Goal: Obtain resource: Download file/media

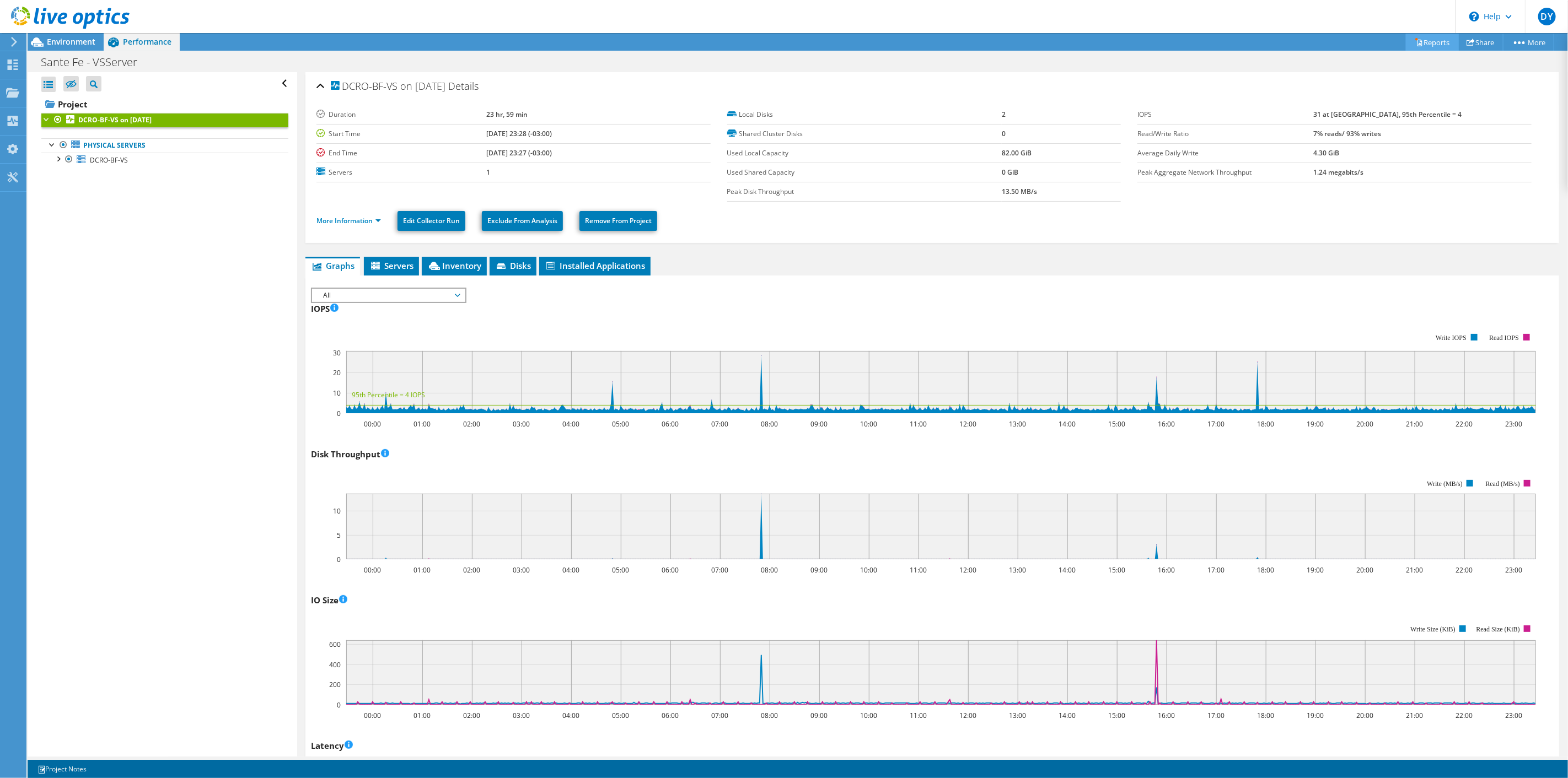
click at [1432, 37] on link "Reports" at bounding box center [1432, 42] width 53 height 17
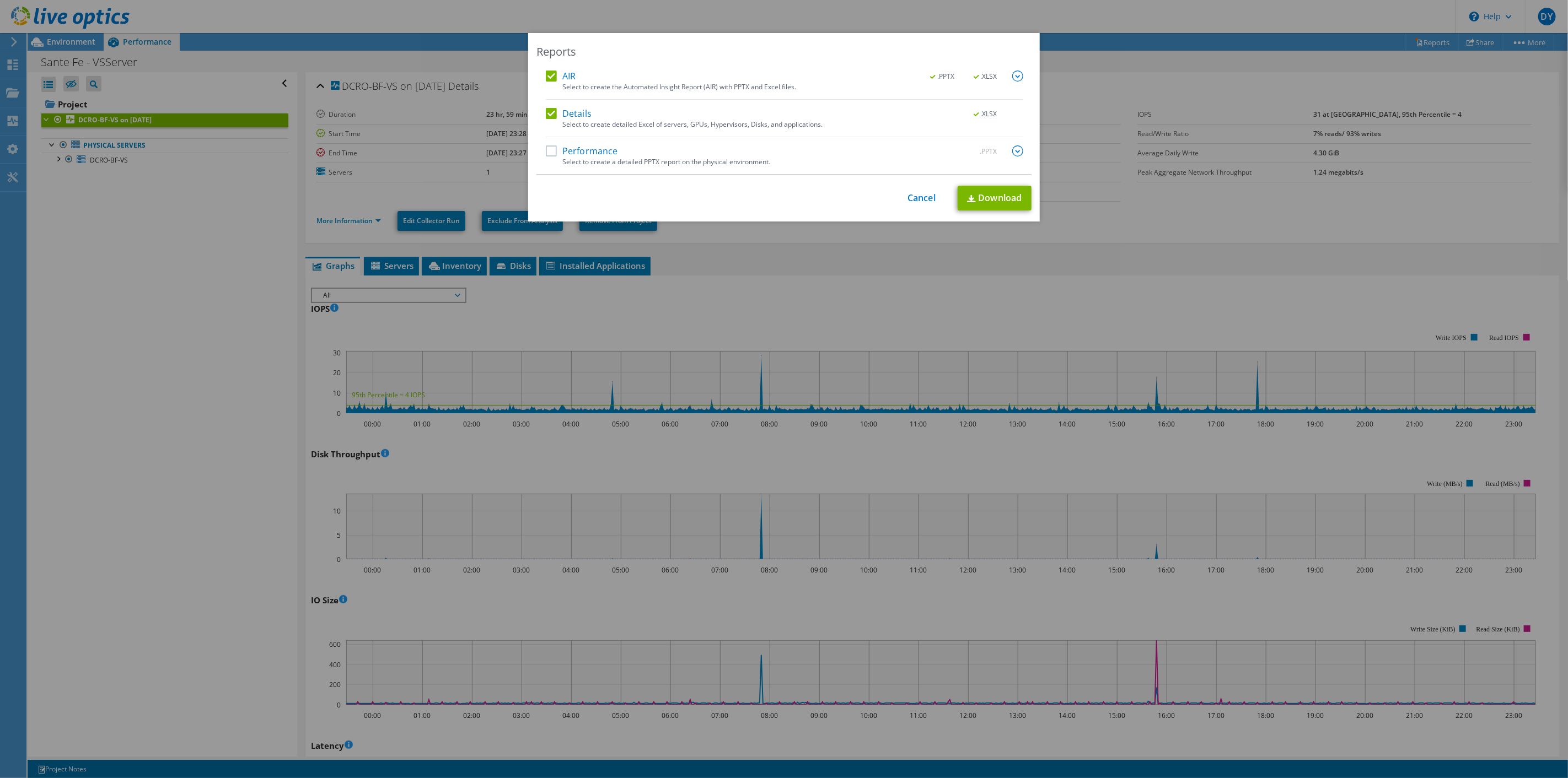
click at [767, 154] on div "Performance .PPTX" at bounding box center [785, 152] width 478 height 13
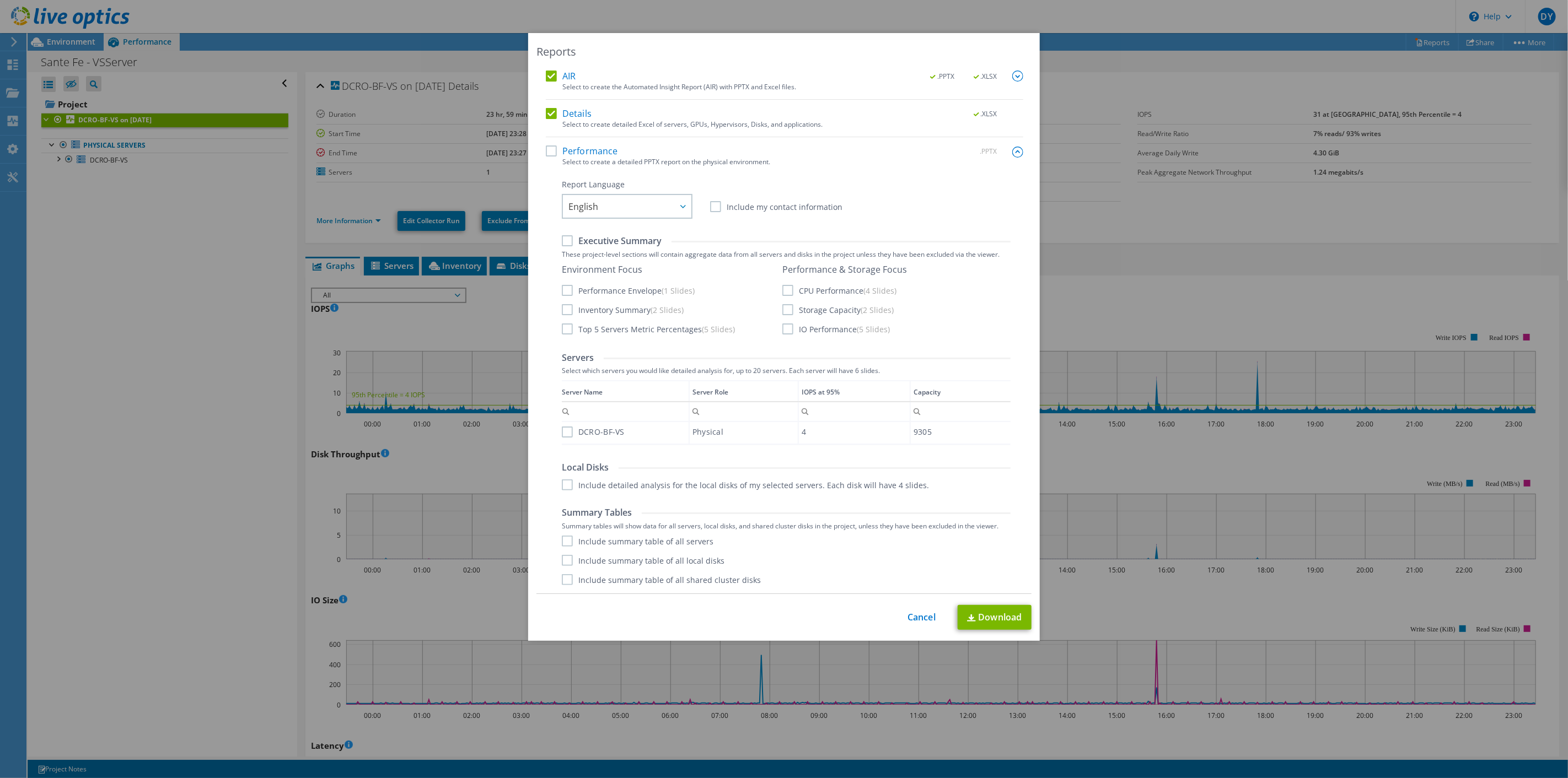
click at [546, 152] on label "Performance" at bounding box center [582, 151] width 72 height 11
click at [0, 0] on input "Performance" at bounding box center [0, 0] width 0 height 0
click at [710, 206] on label "Include my contact information" at bounding box center [776, 206] width 132 height 11
click at [0, 0] on input "Include my contact information" at bounding box center [0, 0] width 0 height 0
click at [782, 288] on label "CPU Performance (4 Slides)" at bounding box center [839, 291] width 114 height 11
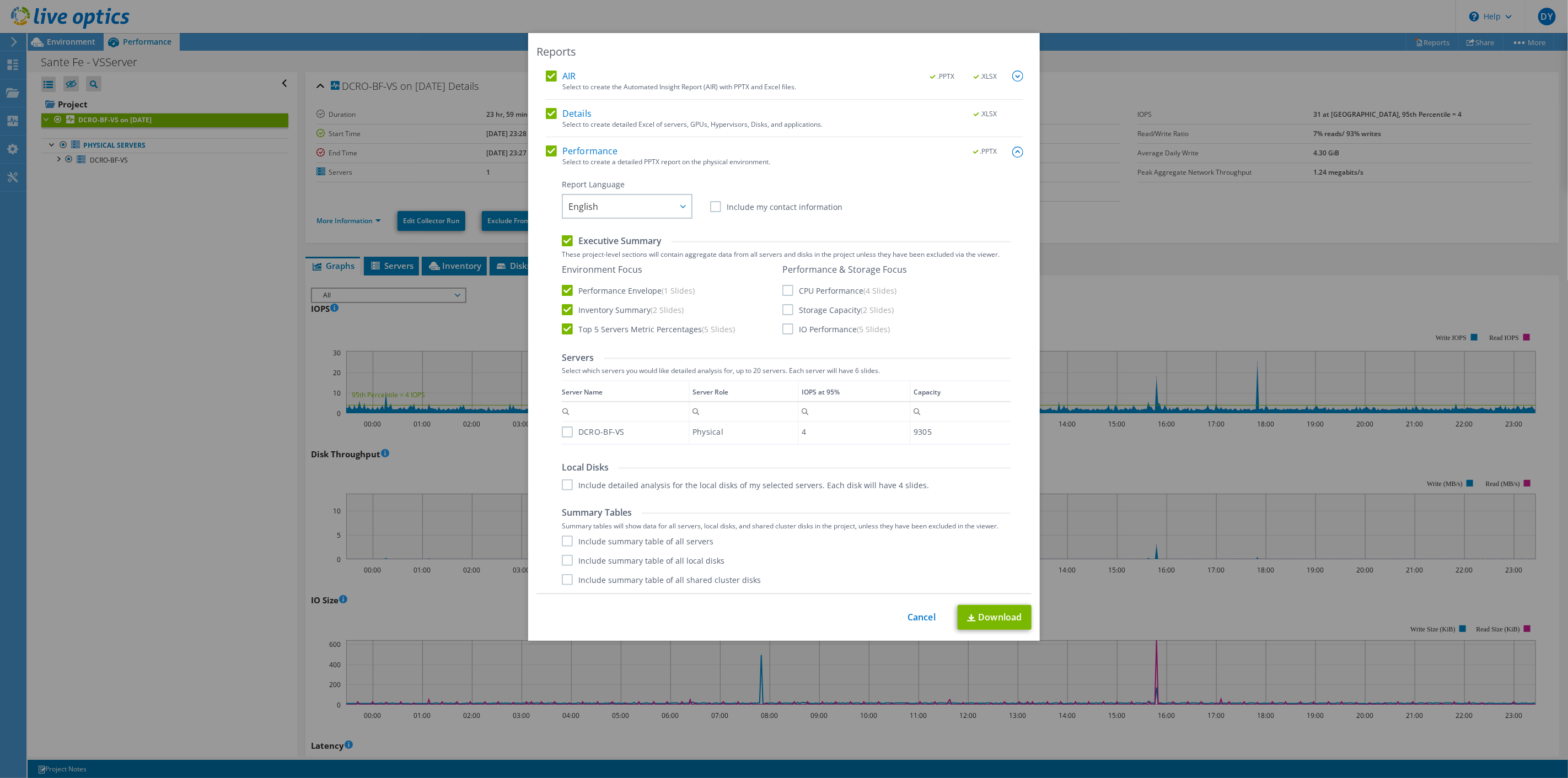
click at [0, 0] on input "CPU Performance (4 Slides)" at bounding box center [0, 0] width 0 height 0
click at [782, 305] on label "Storage Capacity (2 Slides)" at bounding box center [837, 310] width 112 height 11
click at [0, 0] on input "Storage Capacity (2 Slides)" at bounding box center [0, 0] width 0 height 0
click at [782, 329] on label "IO Performance (5 Slides)" at bounding box center [835, 329] width 107 height 11
click at [0, 0] on input "IO Performance (5 Slides)" at bounding box center [0, 0] width 0 height 0
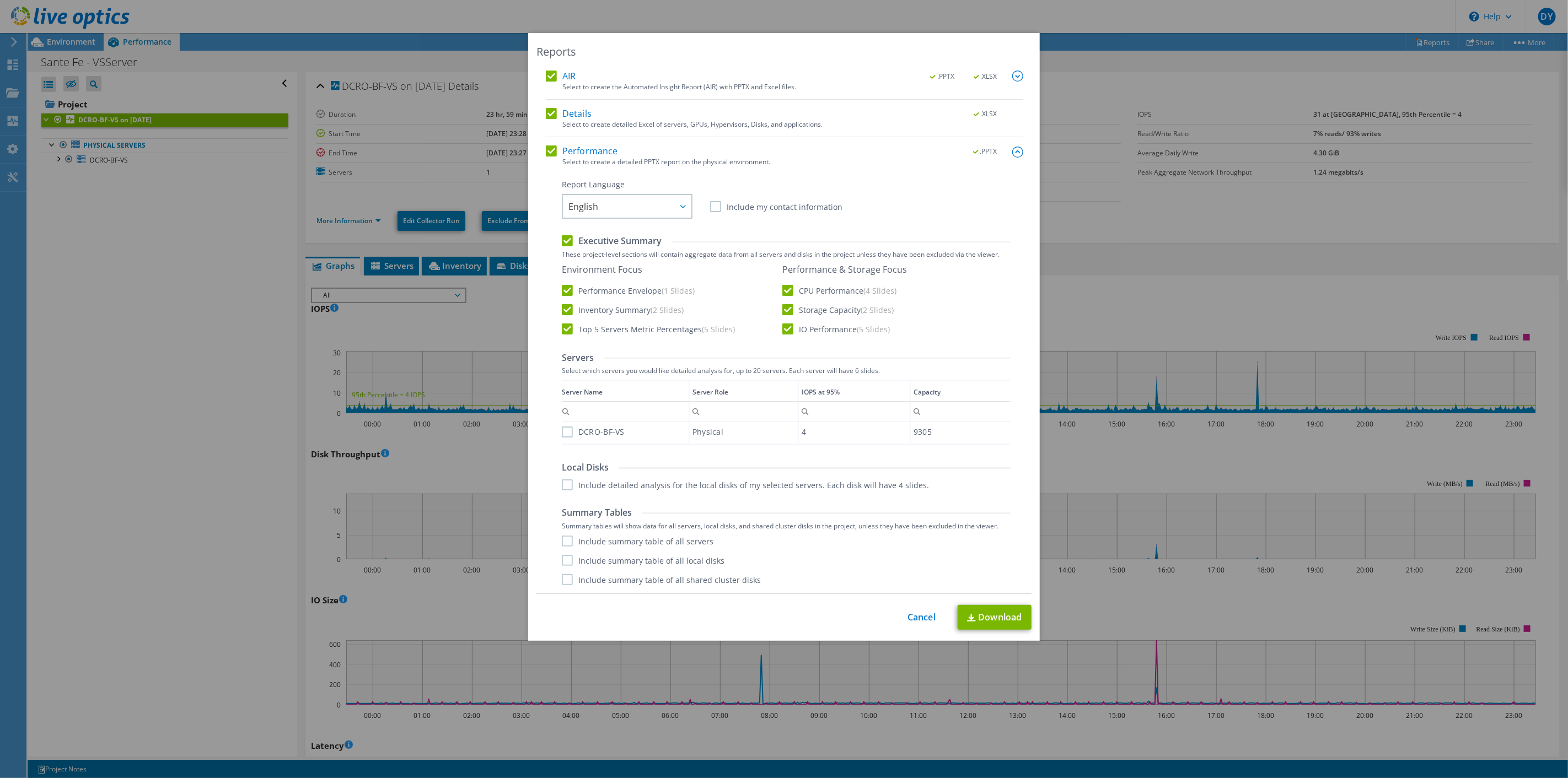
click at [568, 433] on label "DCRO-BF-VS" at bounding box center [593, 432] width 63 height 11
click at [0, 0] on input "DCRO-BF-VS" at bounding box center [0, 0] width 0 height 0
drag, startPoint x: 563, startPoint y: 536, endPoint x: 559, endPoint y: 555, distance: 19.4
click at [563, 538] on label "Include summary table of all servers" at bounding box center [638, 541] width 152 height 11
click at [0, 0] on input "Include summary table of all servers" at bounding box center [0, 0] width 0 height 0
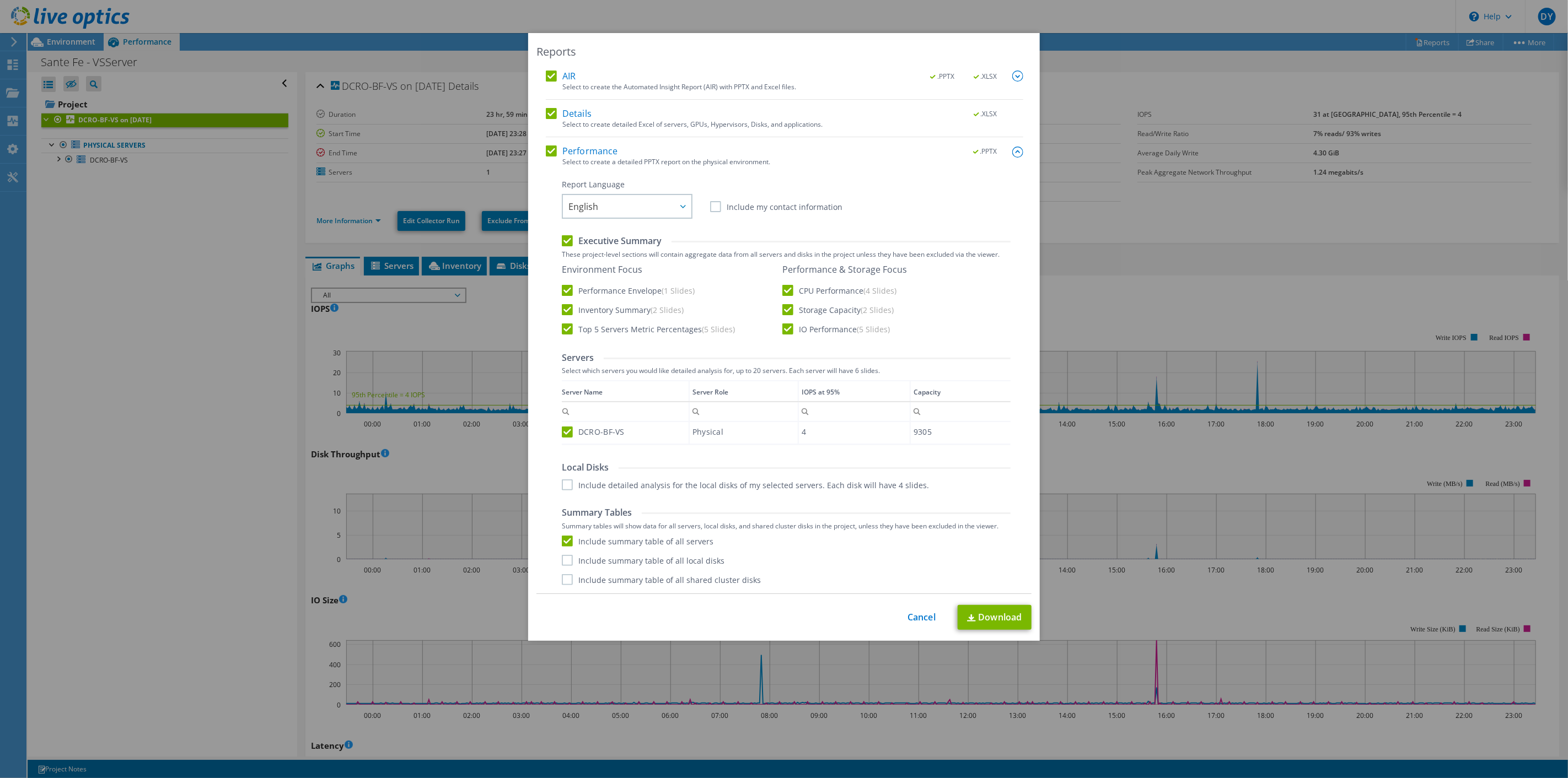
drag, startPoint x: 559, startPoint y: 560, endPoint x: 560, endPoint y: 582, distance: 22.0
click at [562, 565] on div "Include summary table of all servers Include summary table of all local disks I…" at bounding box center [786, 560] width 449 height 50
click at [562, 581] on label "Include summary table of all shared cluster disks" at bounding box center [661, 580] width 199 height 11
click at [0, 0] on input "Include summary table of all shared cluster disks" at bounding box center [0, 0] width 0 height 0
click at [565, 560] on label "Include summary table of all local disks" at bounding box center [643, 560] width 162 height 11
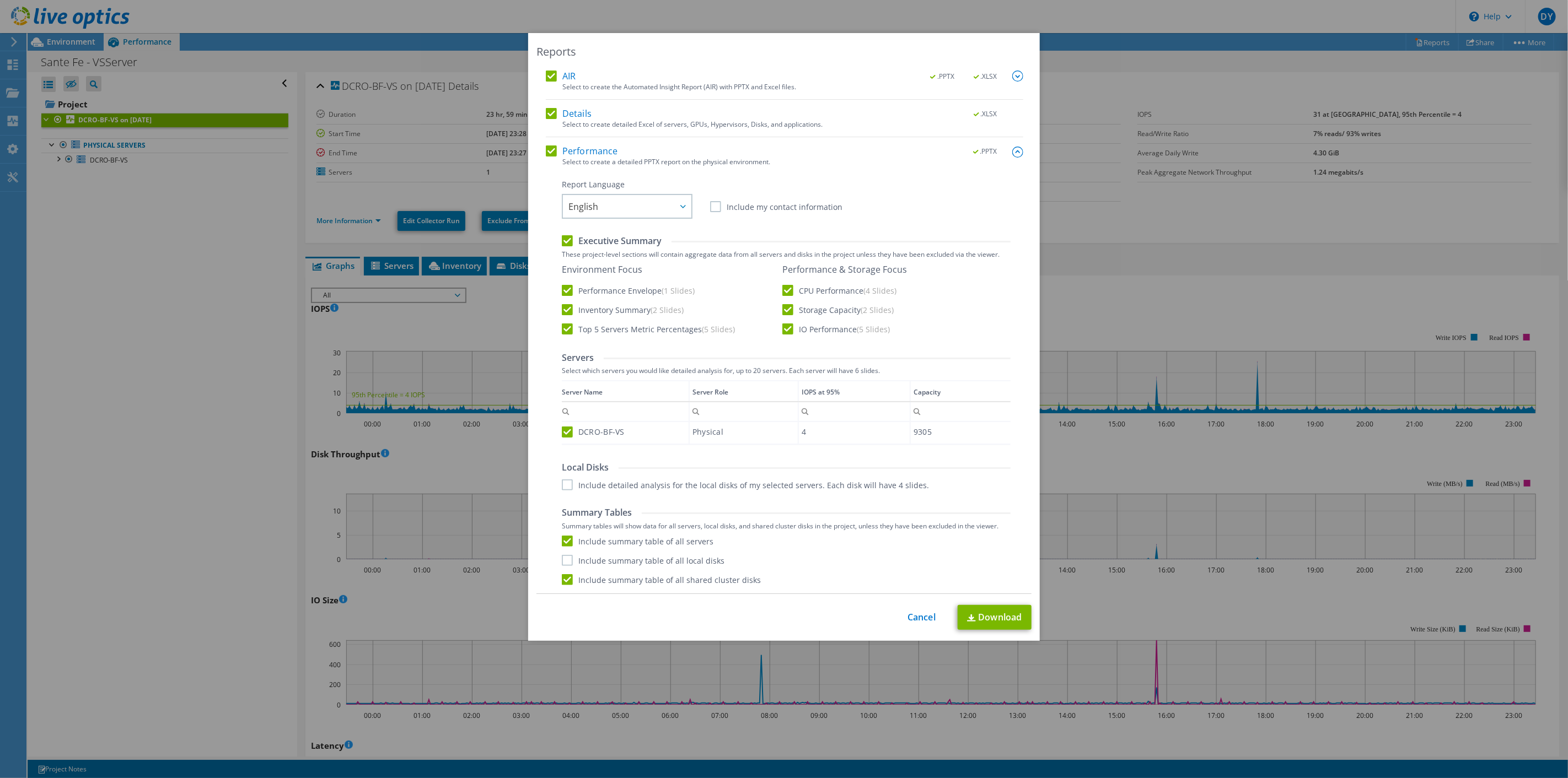
click at [0, 0] on input "Include summary table of all local disks" at bounding box center [0, 0] width 0 height 0
click at [991, 612] on link "Download" at bounding box center [994, 617] width 74 height 25
click at [922, 614] on link "Cancel" at bounding box center [922, 617] width 28 height 11
